Goal: Information Seeking & Learning: Learn about a topic

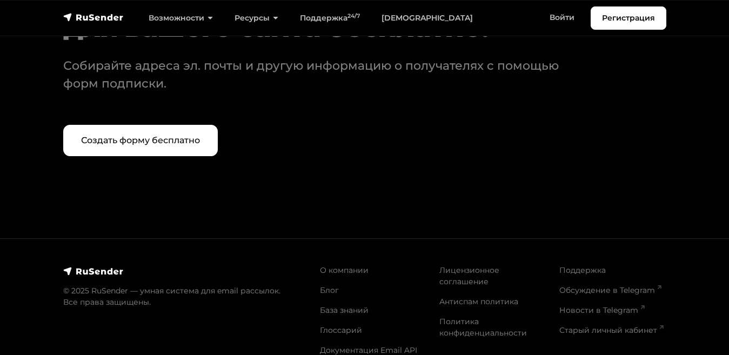
scroll to position [4593, 0]
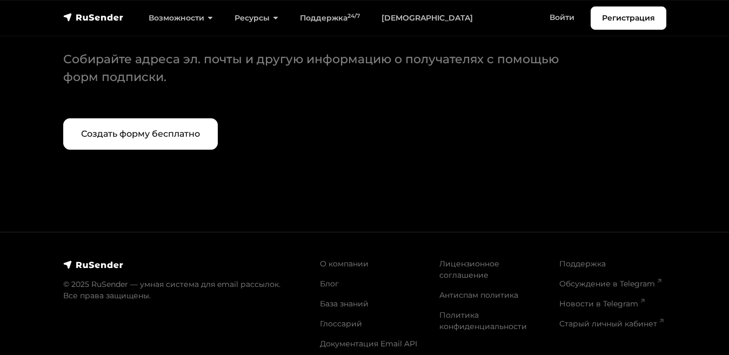
click at [72, 259] on img at bounding box center [93, 264] width 61 height 11
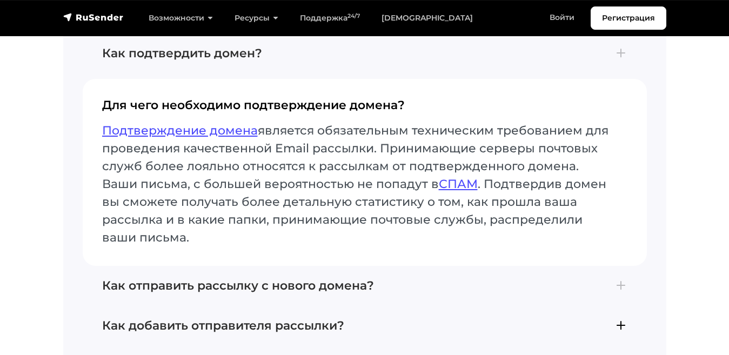
scroll to position [4515, 0]
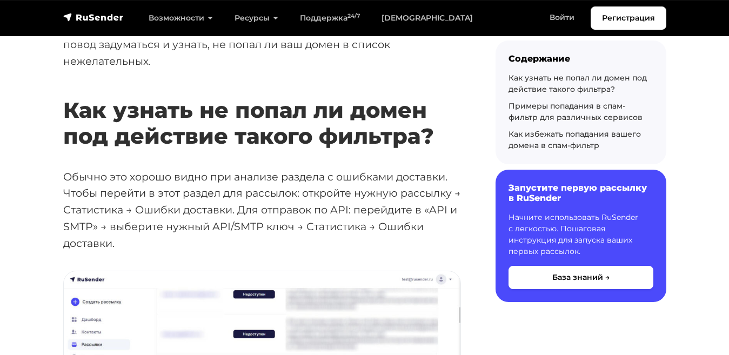
scroll to position [332, 0]
